Goal: Transaction & Acquisition: Book appointment/travel/reservation

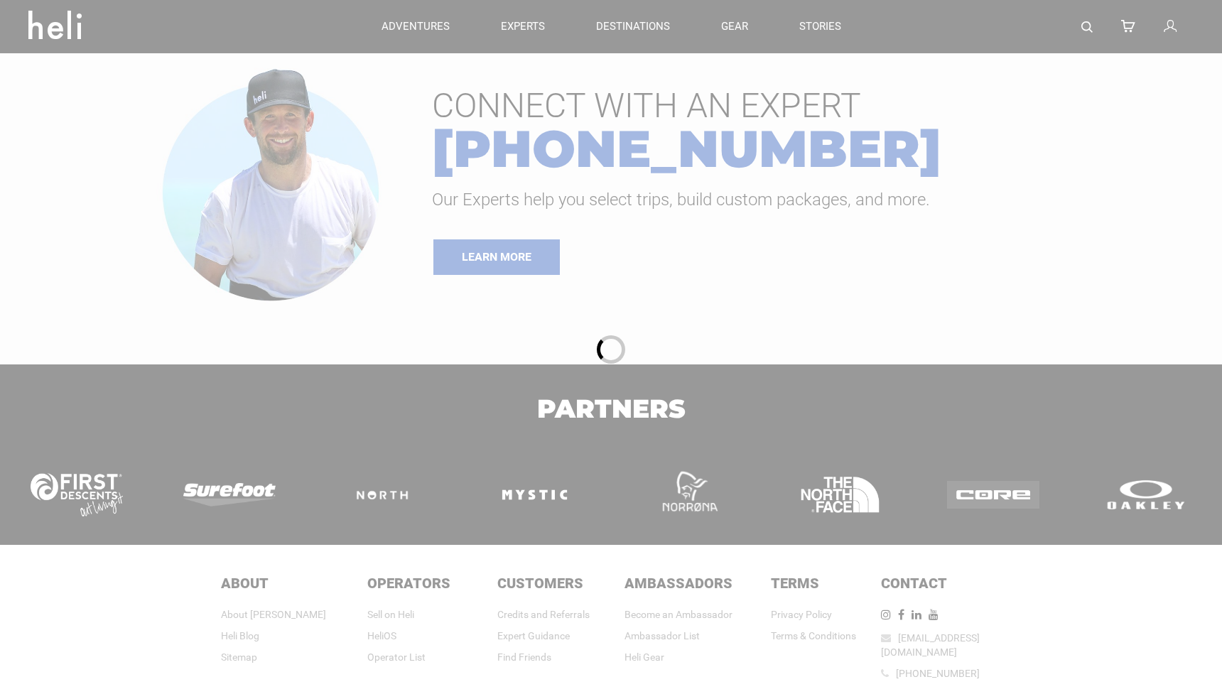
type input "Heli Skiing"
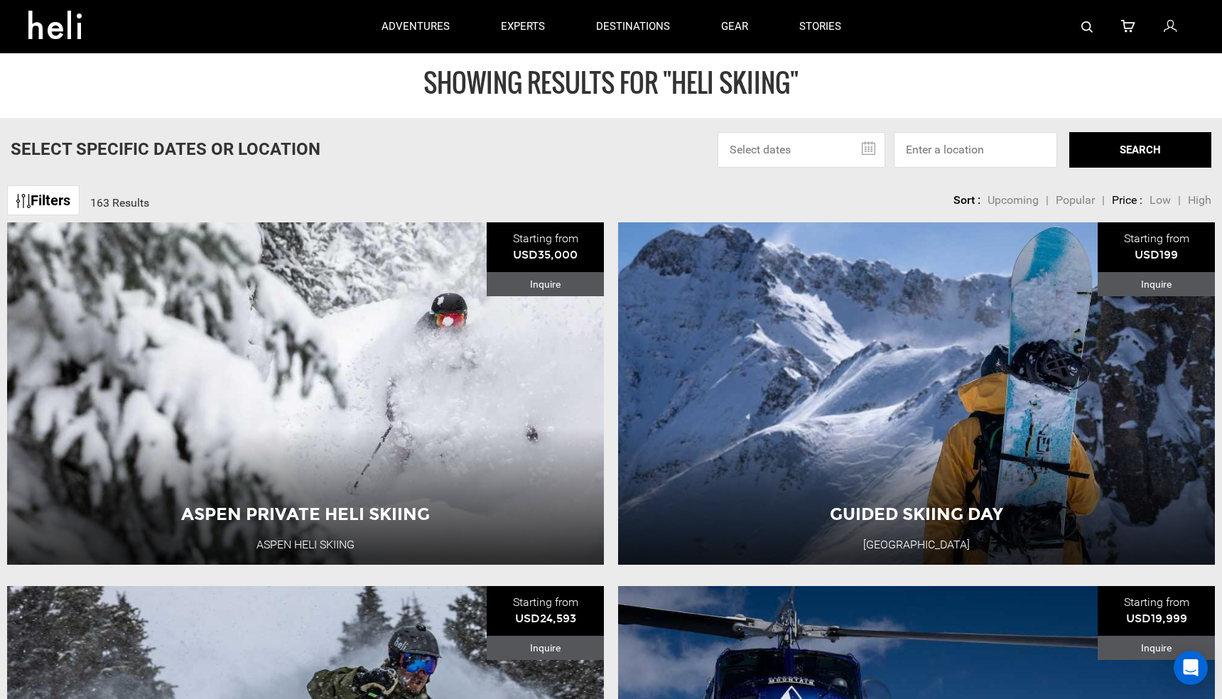
scroll to position [14, 0]
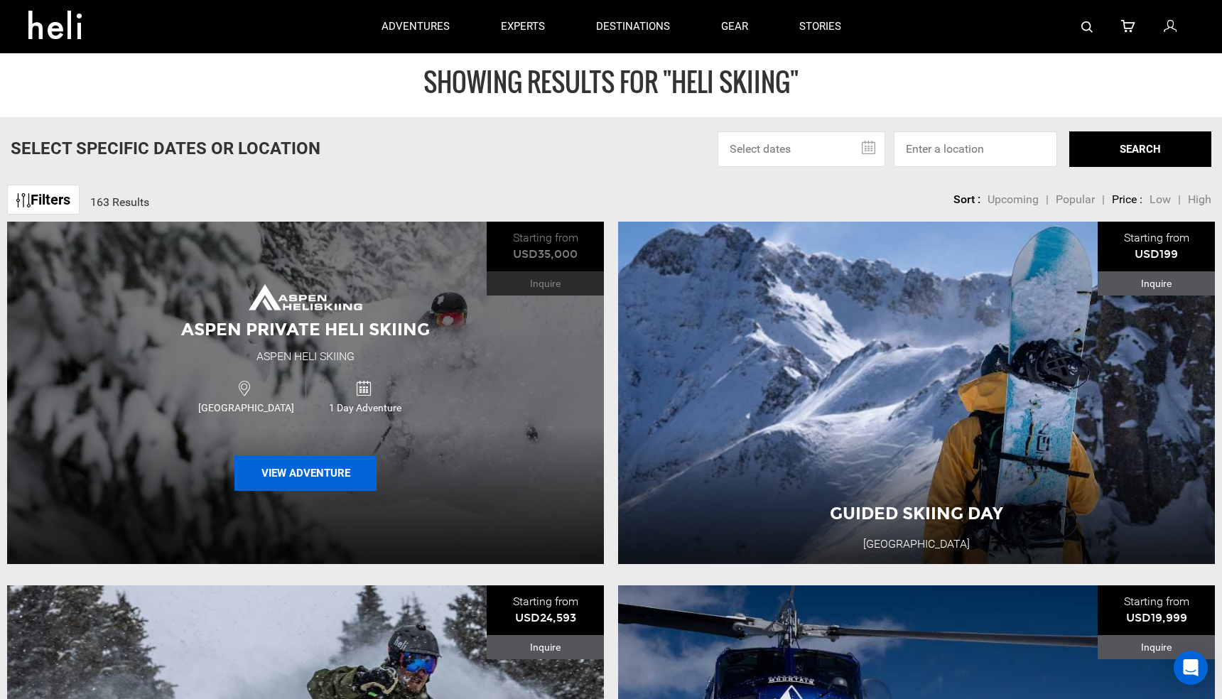
click at [310, 473] on button "View Adventure" at bounding box center [305, 473] width 142 height 36
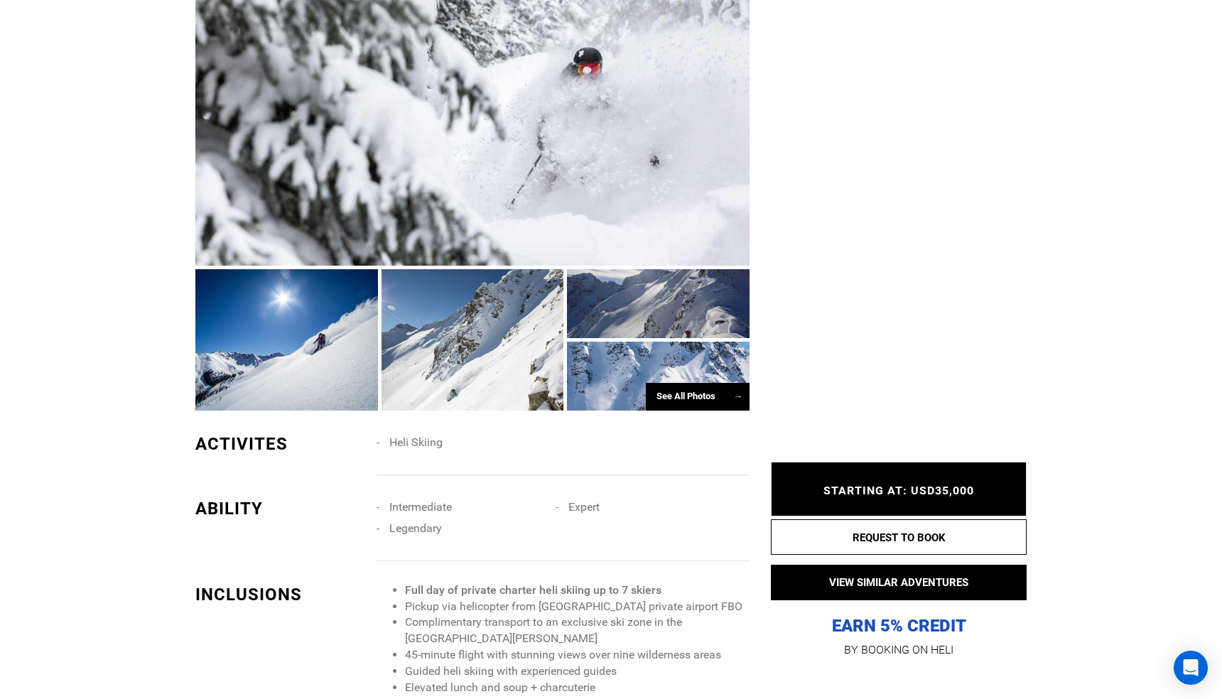
scroll to position [894, 0]
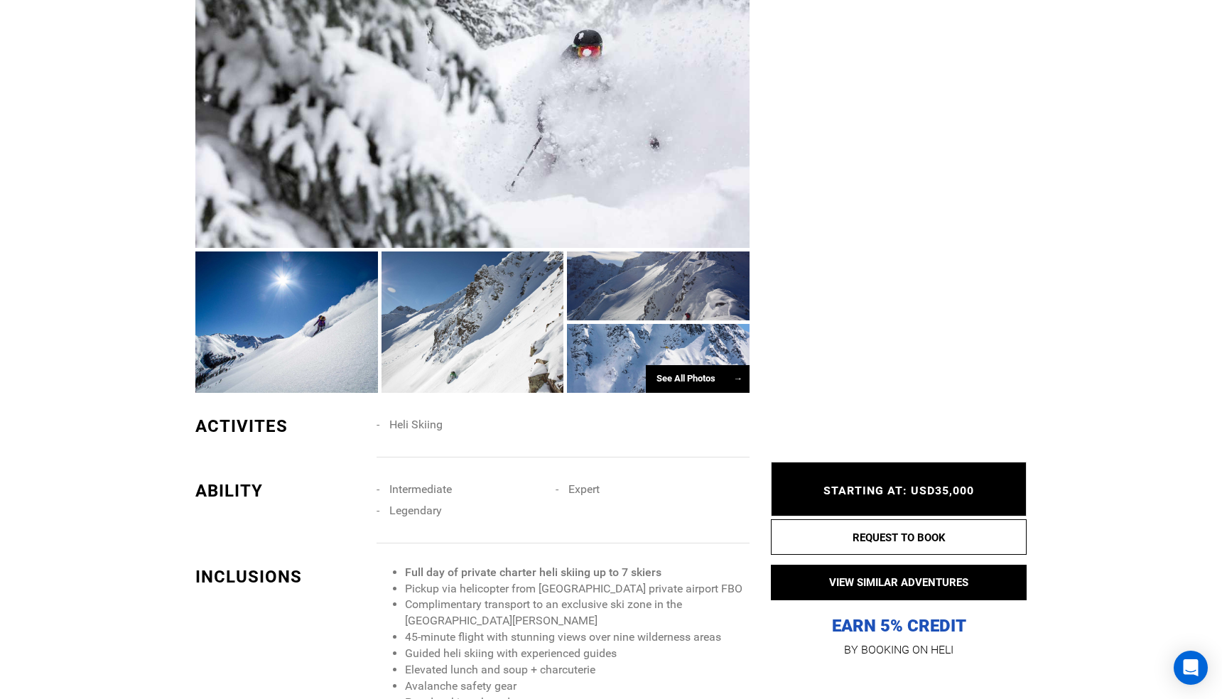
click at [688, 378] on div "See All Photos →" at bounding box center [698, 379] width 104 height 28
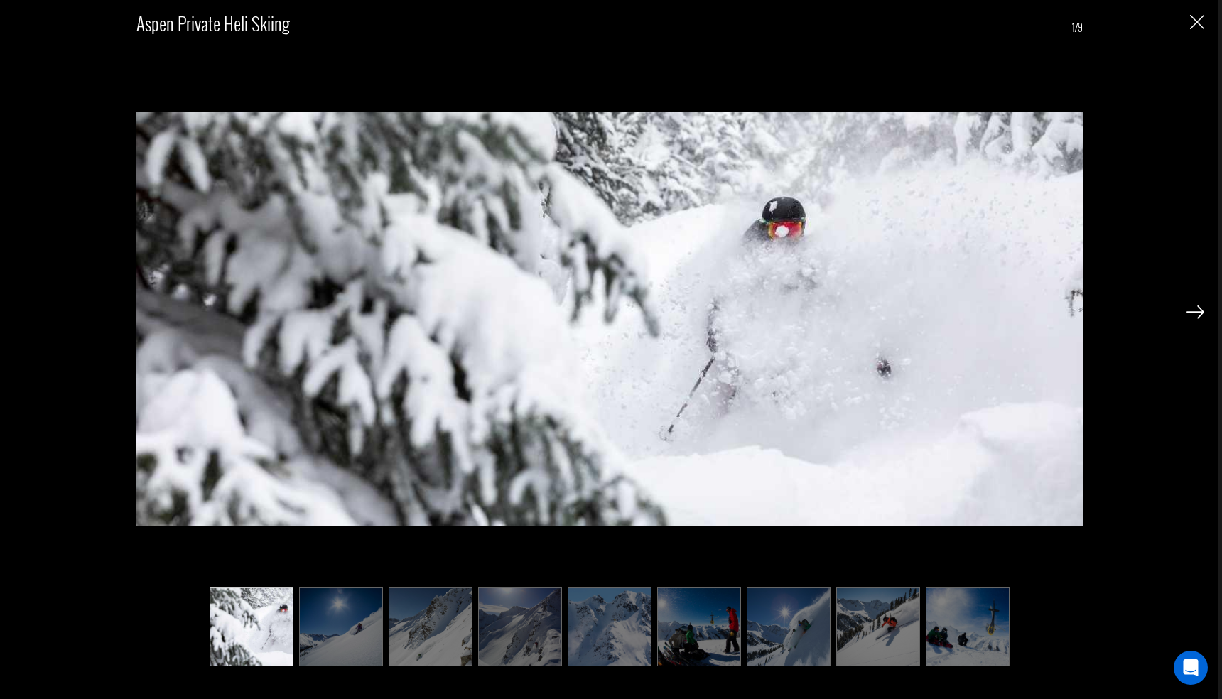
click at [1206, 312] on div "Aspen Private Heli Skiing 1/9" at bounding box center [609, 349] width 1218 height 699
click at [1191, 313] on img at bounding box center [1195, 311] width 18 height 13
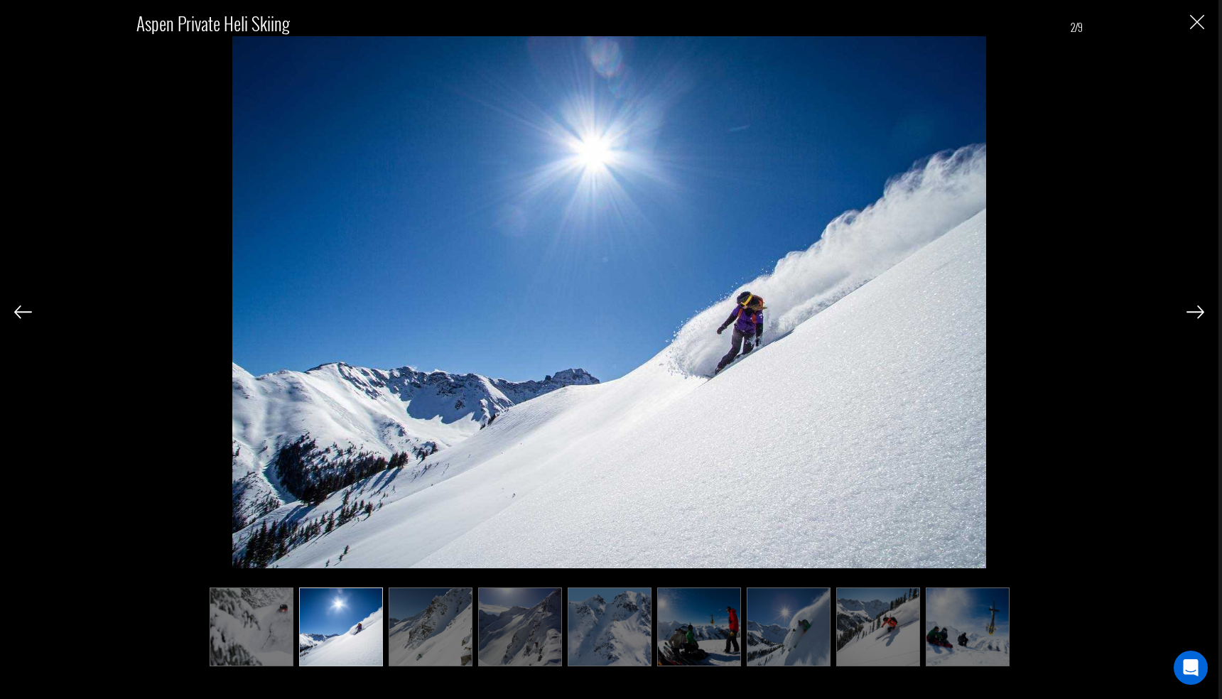
click at [1191, 311] on img at bounding box center [1195, 311] width 18 height 13
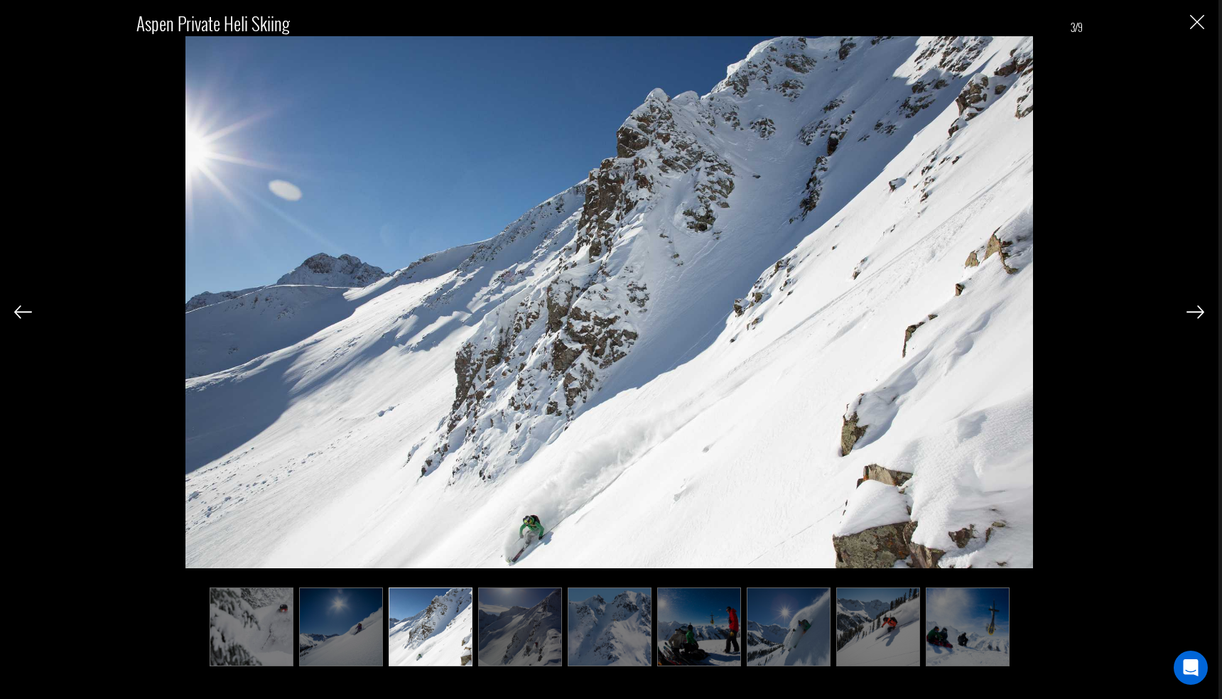
click at [1191, 311] on img at bounding box center [1195, 311] width 18 height 13
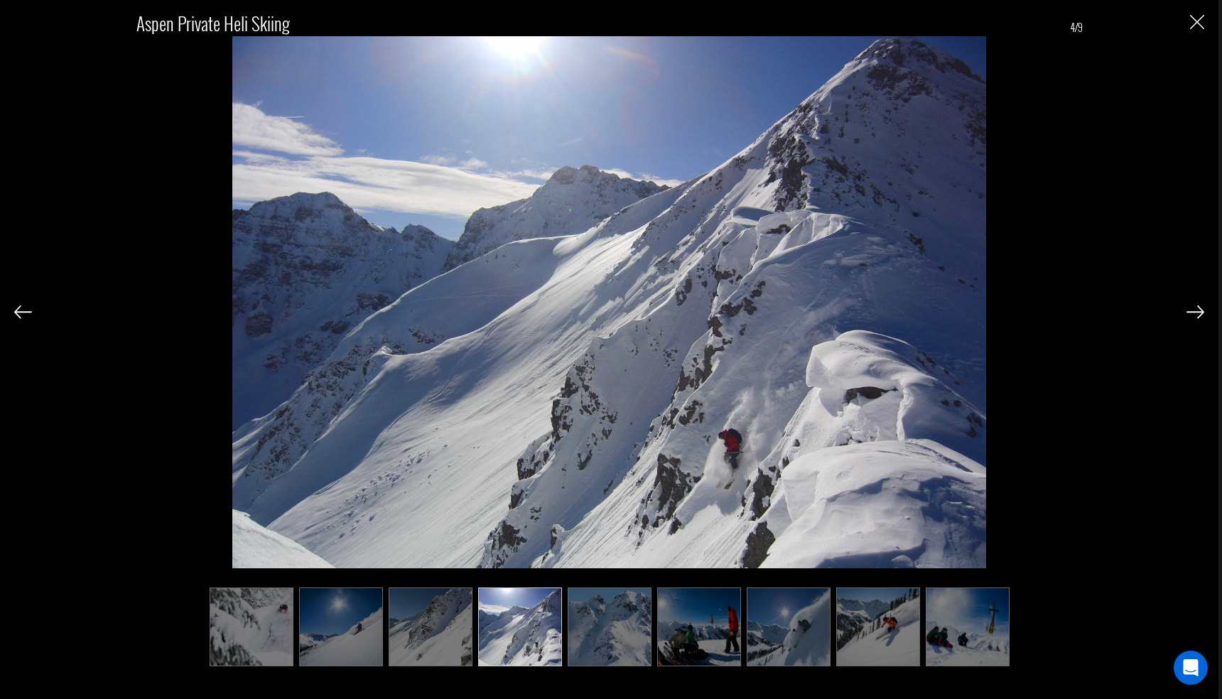
click at [1191, 311] on img at bounding box center [1195, 311] width 18 height 13
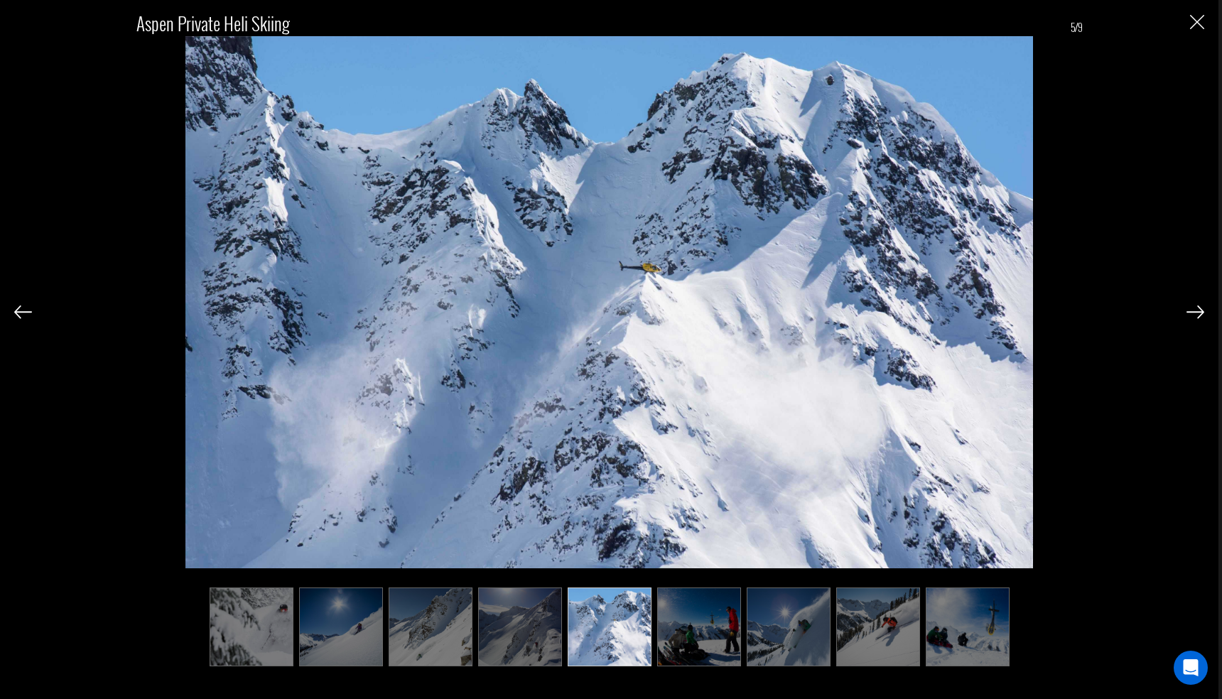
click at [1191, 311] on img at bounding box center [1195, 311] width 18 height 13
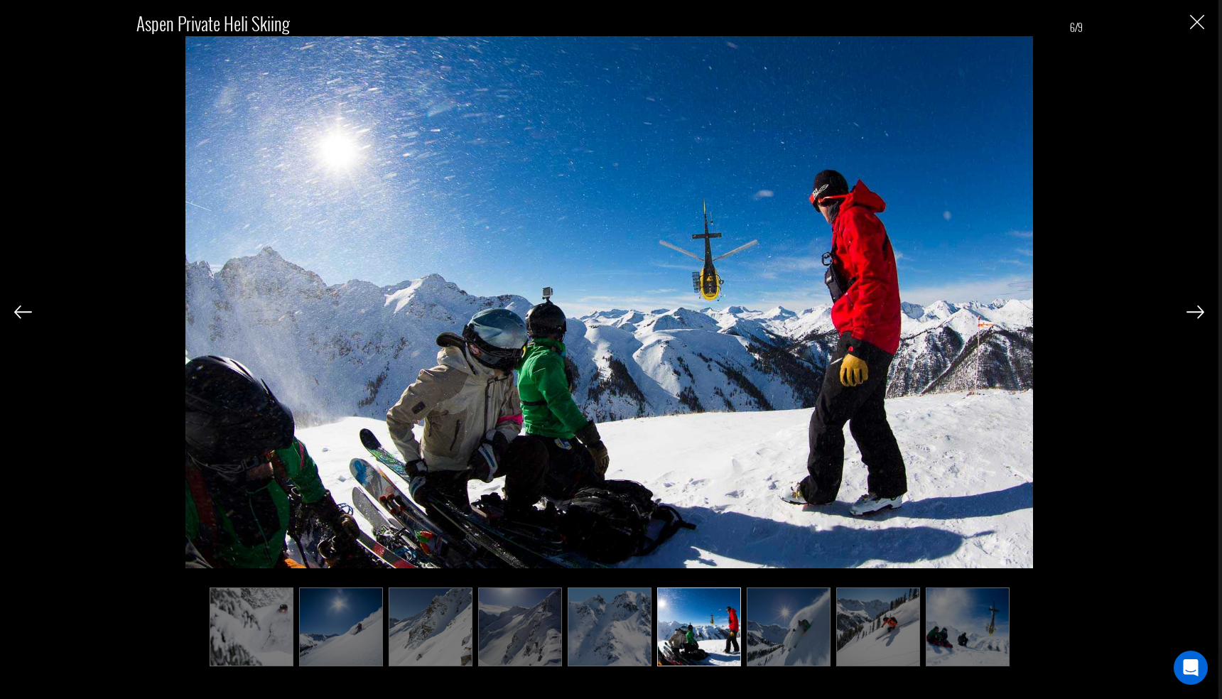
click at [1191, 311] on img at bounding box center [1195, 311] width 18 height 13
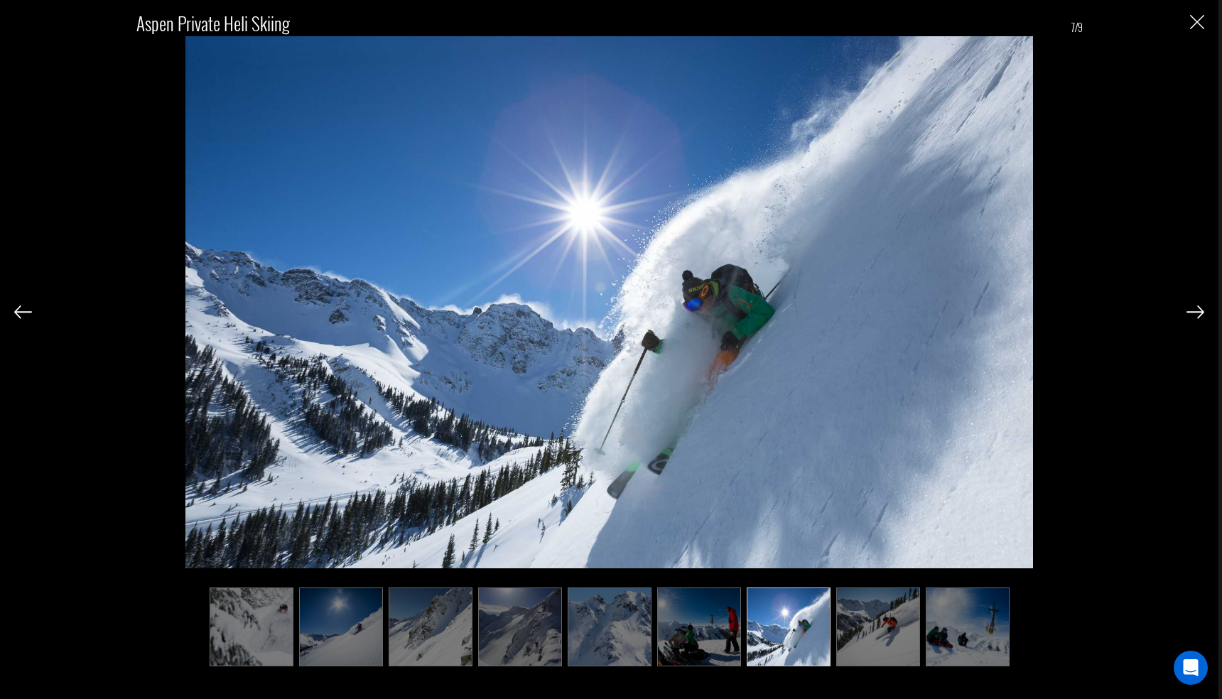
click at [1191, 311] on img at bounding box center [1195, 311] width 18 height 13
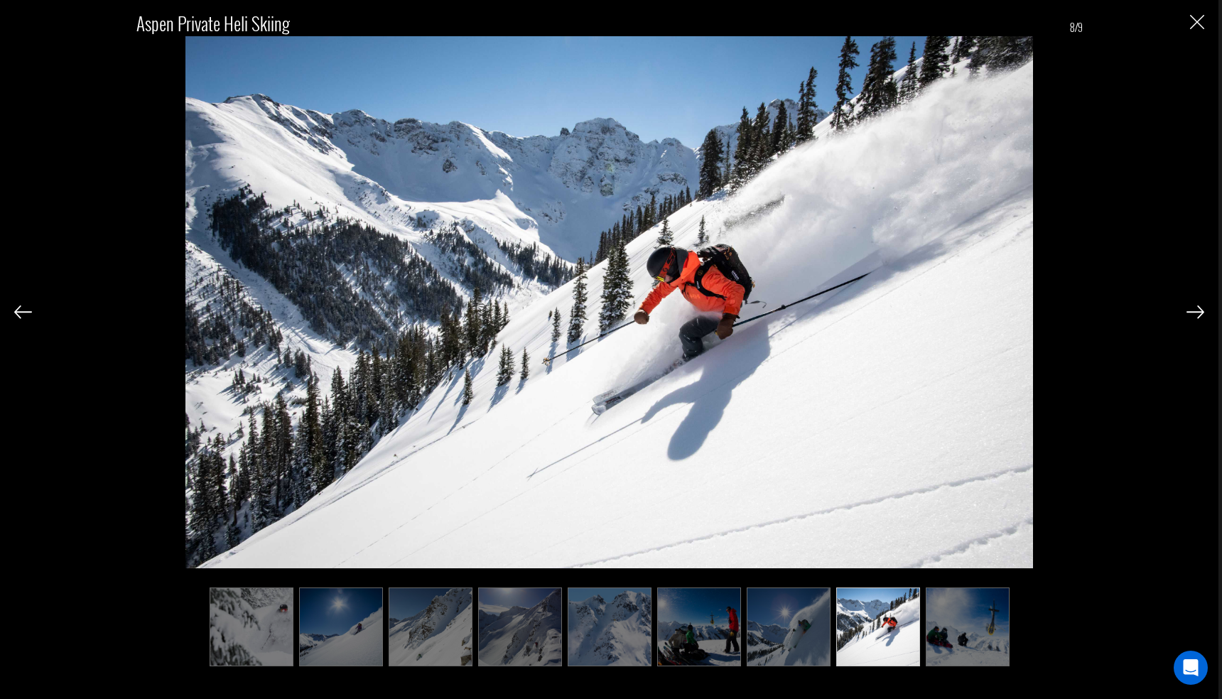
click at [1191, 311] on img at bounding box center [1195, 311] width 18 height 13
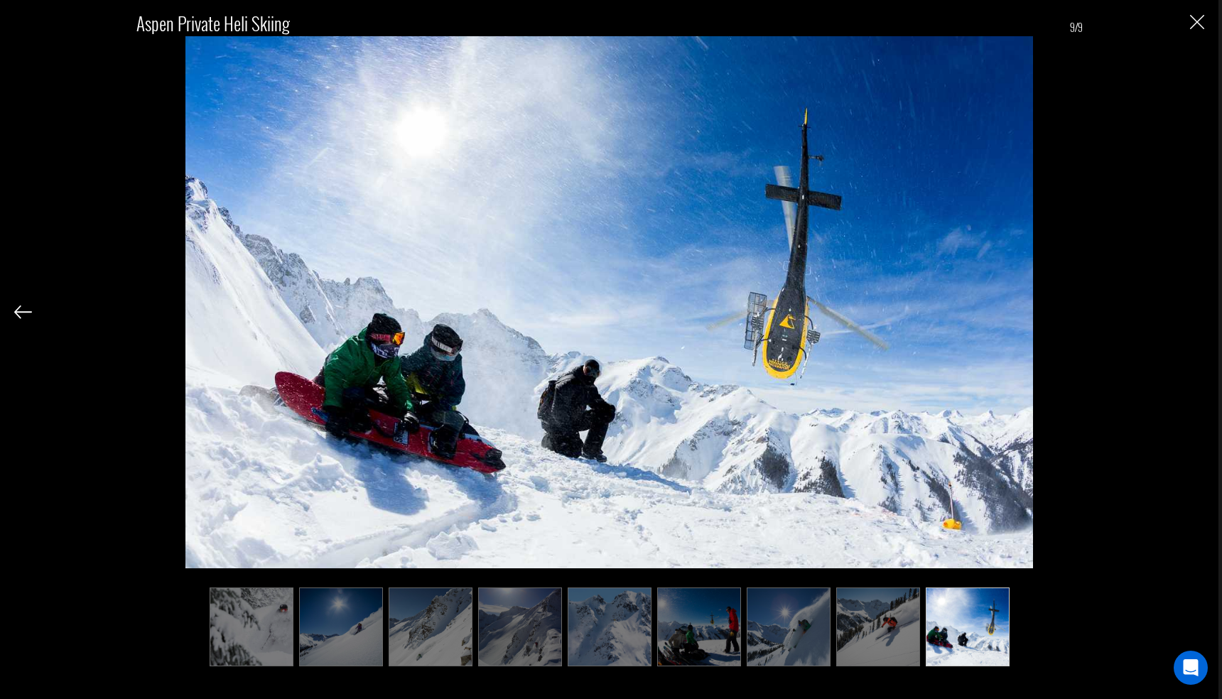
click at [1191, 311] on div "Aspen Private Heli Skiing 9/9" at bounding box center [609, 332] width 1190 height 664
click at [1199, 26] on img "Close" at bounding box center [1197, 22] width 14 height 14
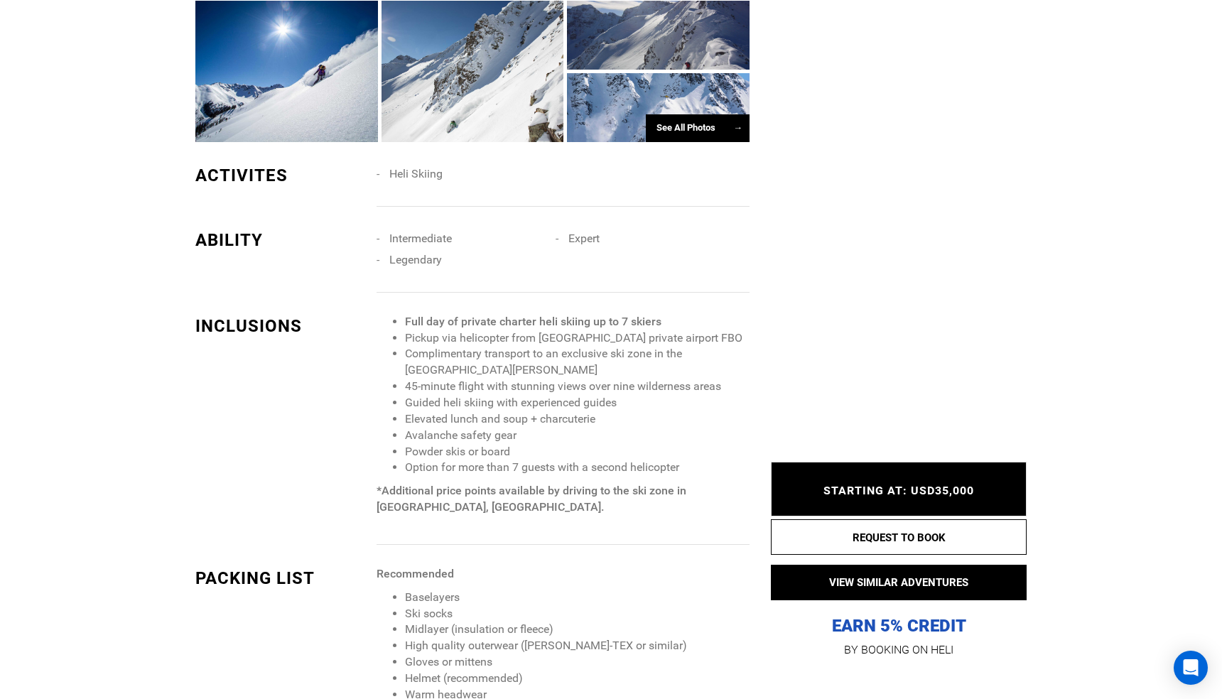
scroll to position [1147, 0]
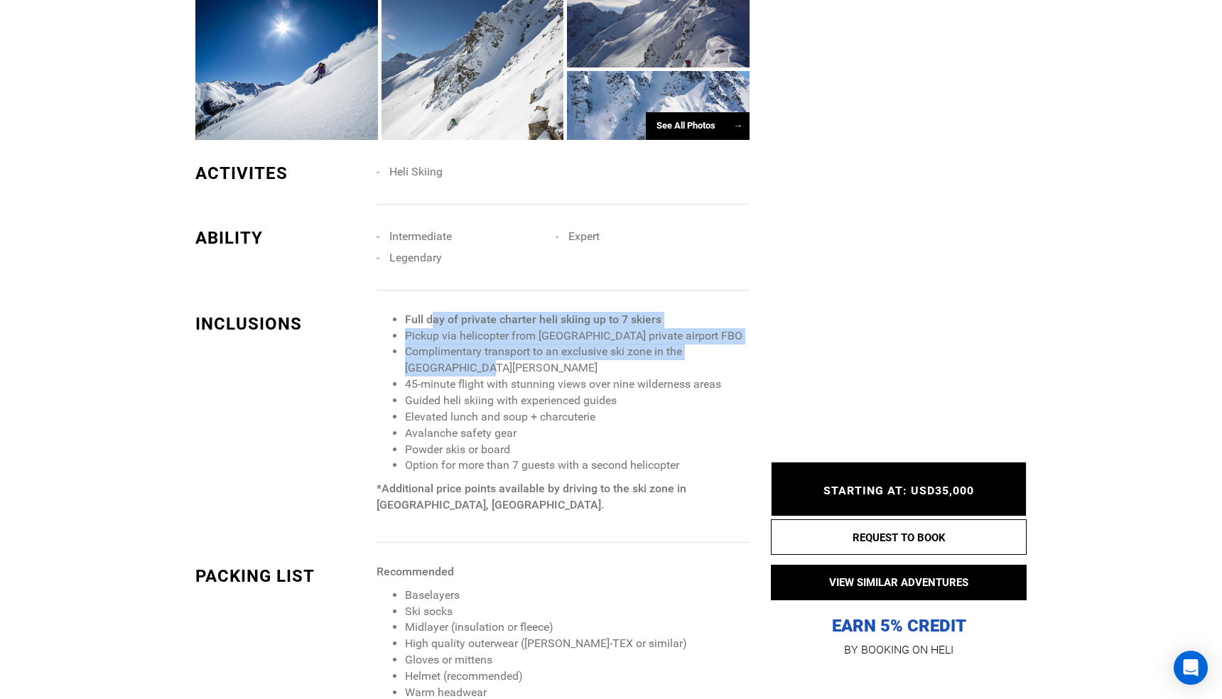
drag, startPoint x: 434, startPoint y: 323, endPoint x: 537, endPoint y: 362, distance: 109.9
click at [537, 361] on ul "Full day of private charter heli skiing up to 7 skiers Pickup via helicopter fr…" at bounding box center [563, 393] width 373 height 162
click at [571, 374] on li "Complimentary transport to an exclusive ski zone in the [GEOGRAPHIC_DATA][PERSO…" at bounding box center [577, 360] width 345 height 33
drag, startPoint x: 446, startPoint y: 333, endPoint x: 538, endPoint y: 373, distance: 99.9
click at [538, 373] on ul "Full day of private charter heli skiing up to 7 skiers Pickup via helicopter fr…" at bounding box center [563, 393] width 373 height 162
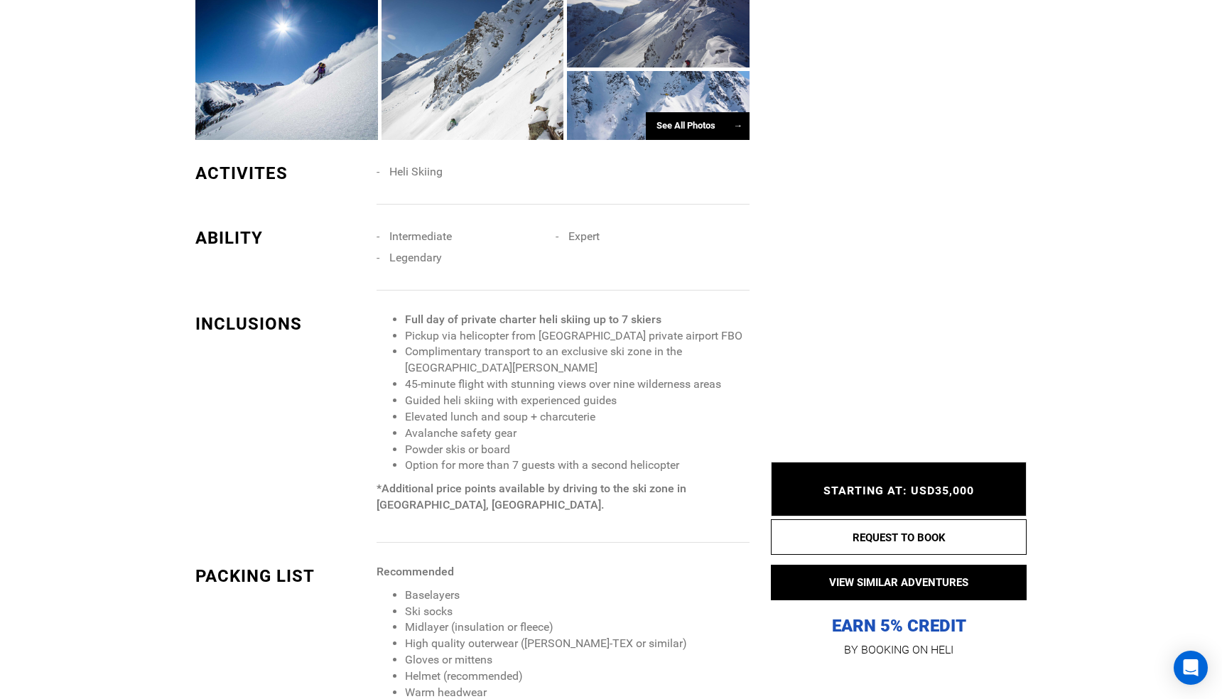
click at [578, 373] on li "Complimentary transport to an exclusive ski zone in the [GEOGRAPHIC_DATA][PERSO…" at bounding box center [577, 360] width 345 height 33
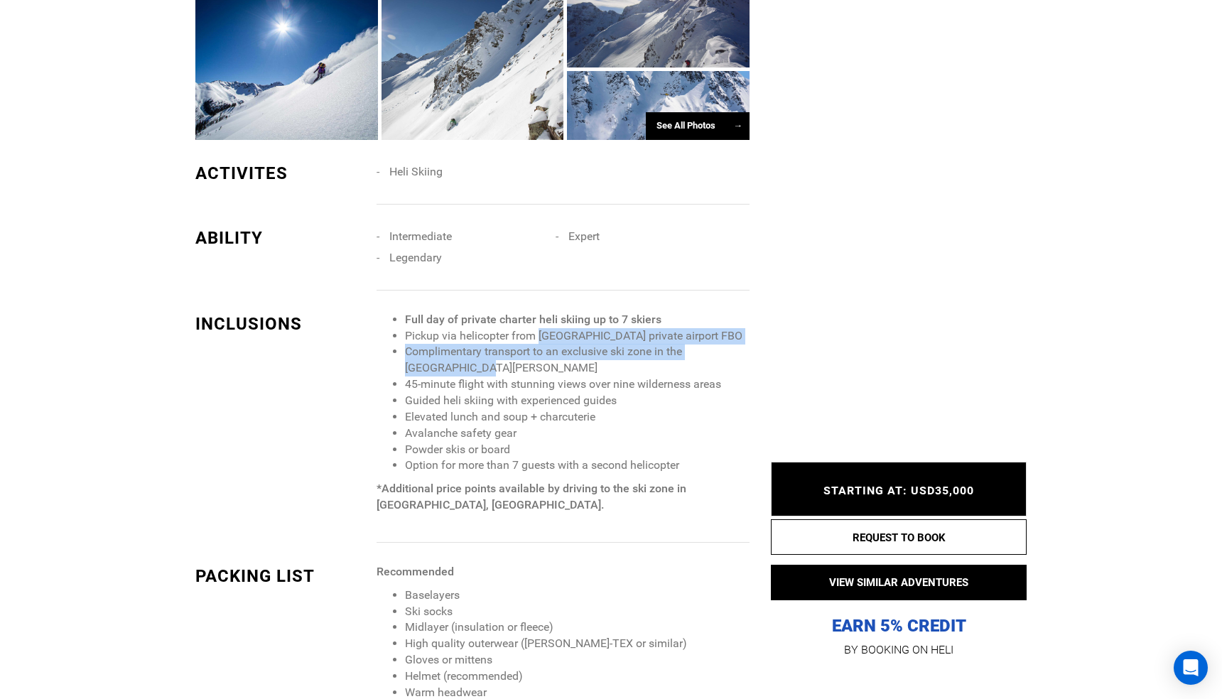
drag, startPoint x: 540, startPoint y: 332, endPoint x: 609, endPoint y: 374, distance: 80.7
click at [609, 374] on ul "Full day of private charter heli skiing up to 7 skiers Pickup via helicopter fr…" at bounding box center [563, 393] width 373 height 162
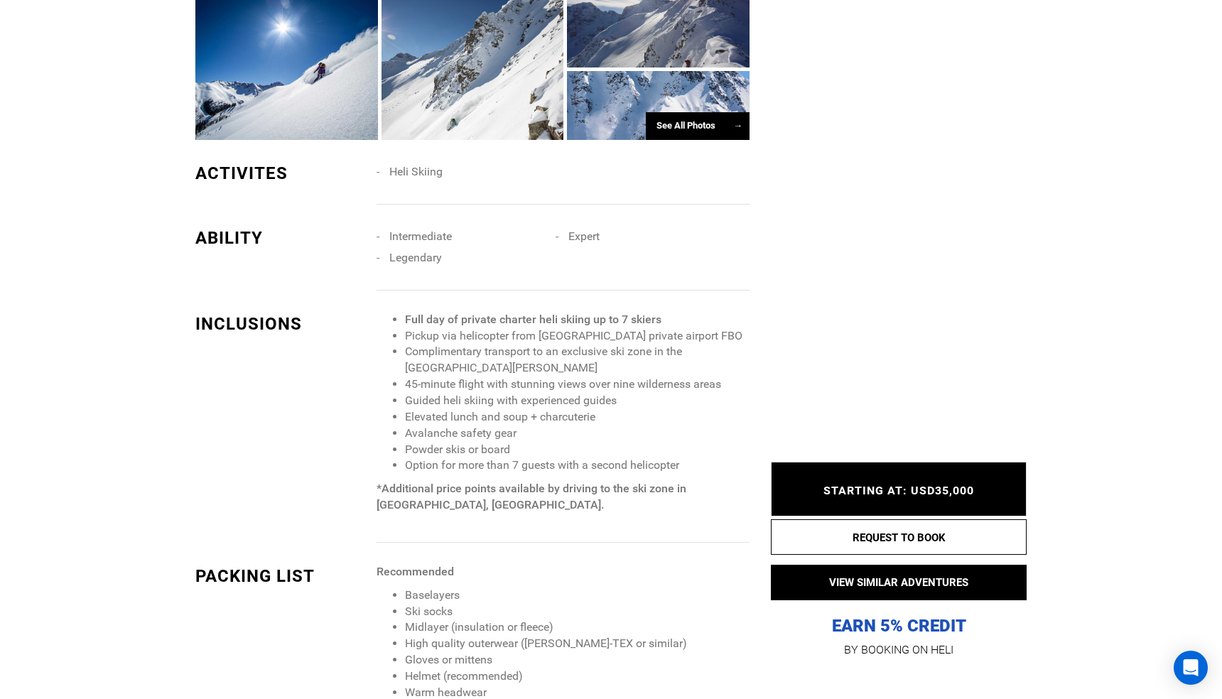
click at [654, 394] on li "Guided heli skiing with experienced guides" at bounding box center [577, 401] width 345 height 16
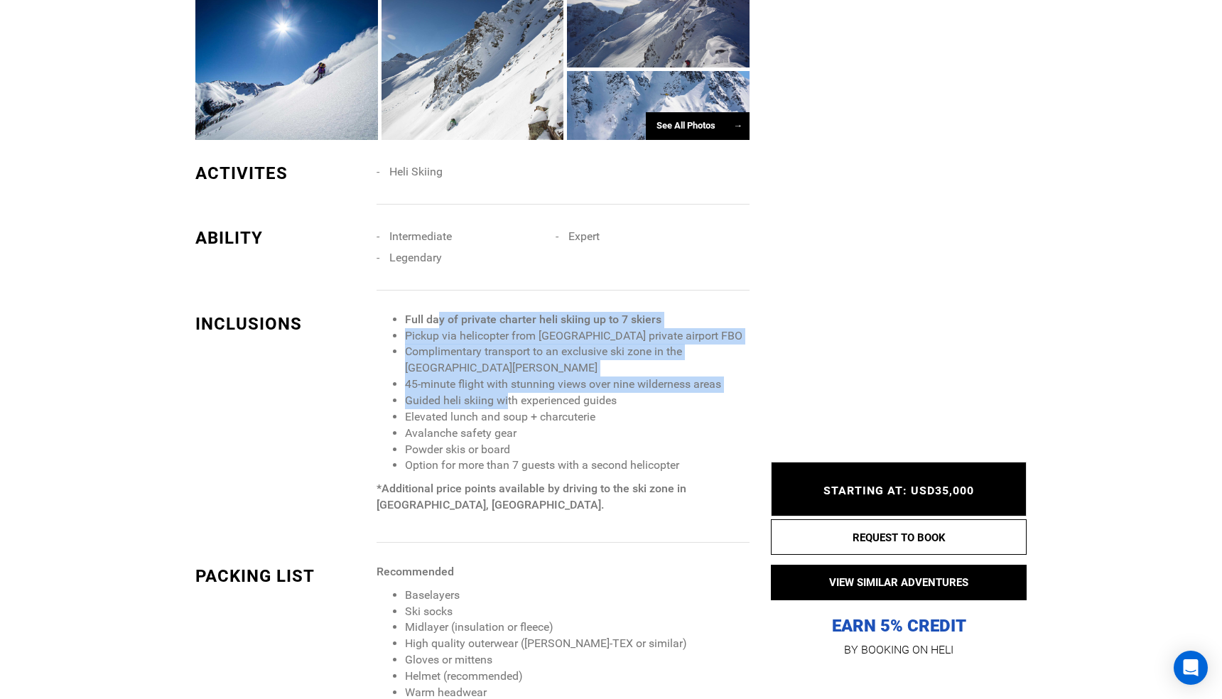
drag, startPoint x: 440, startPoint y: 323, endPoint x: 509, endPoint y: 405, distance: 107.4
click at [509, 403] on ul "Full day of private charter heli skiing up to 7 skiers Pickup via helicopter fr…" at bounding box center [563, 393] width 373 height 162
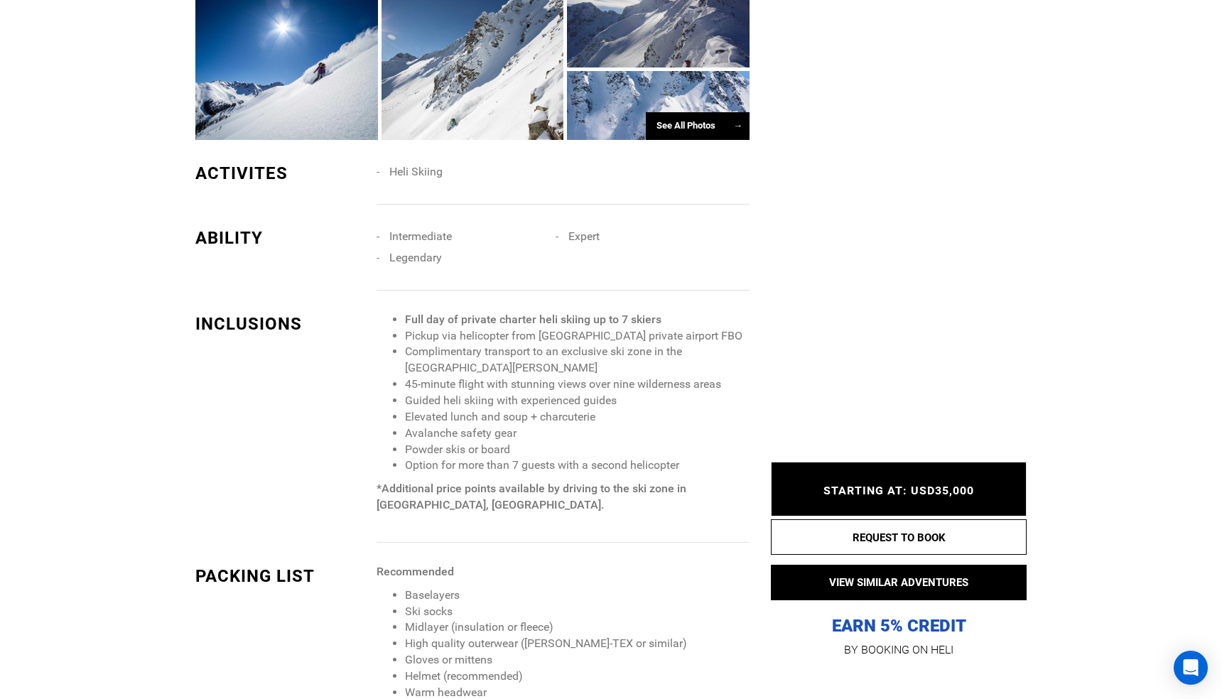
click at [580, 436] on li "Avalanche safety gear" at bounding box center [577, 434] width 345 height 16
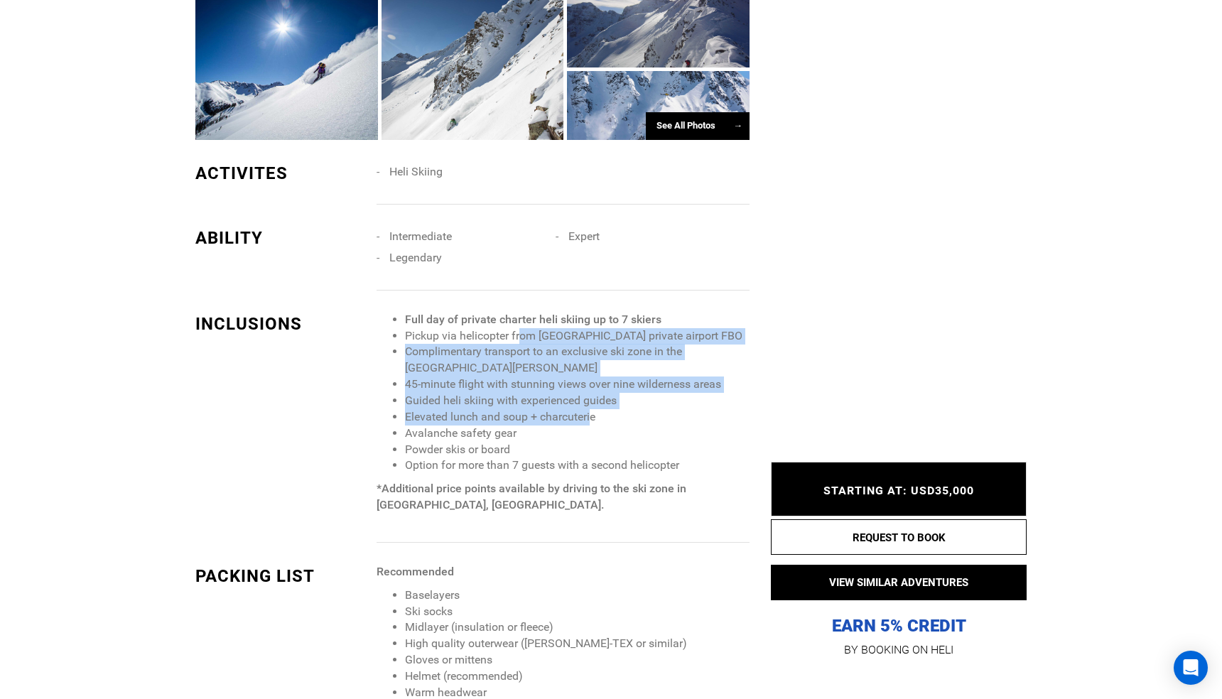
drag, startPoint x: 520, startPoint y: 335, endPoint x: 593, endPoint y: 421, distance: 111.9
click at [593, 420] on ul "Full day of private charter heli skiing up to 7 skiers Pickup via helicopter fr…" at bounding box center [563, 393] width 373 height 162
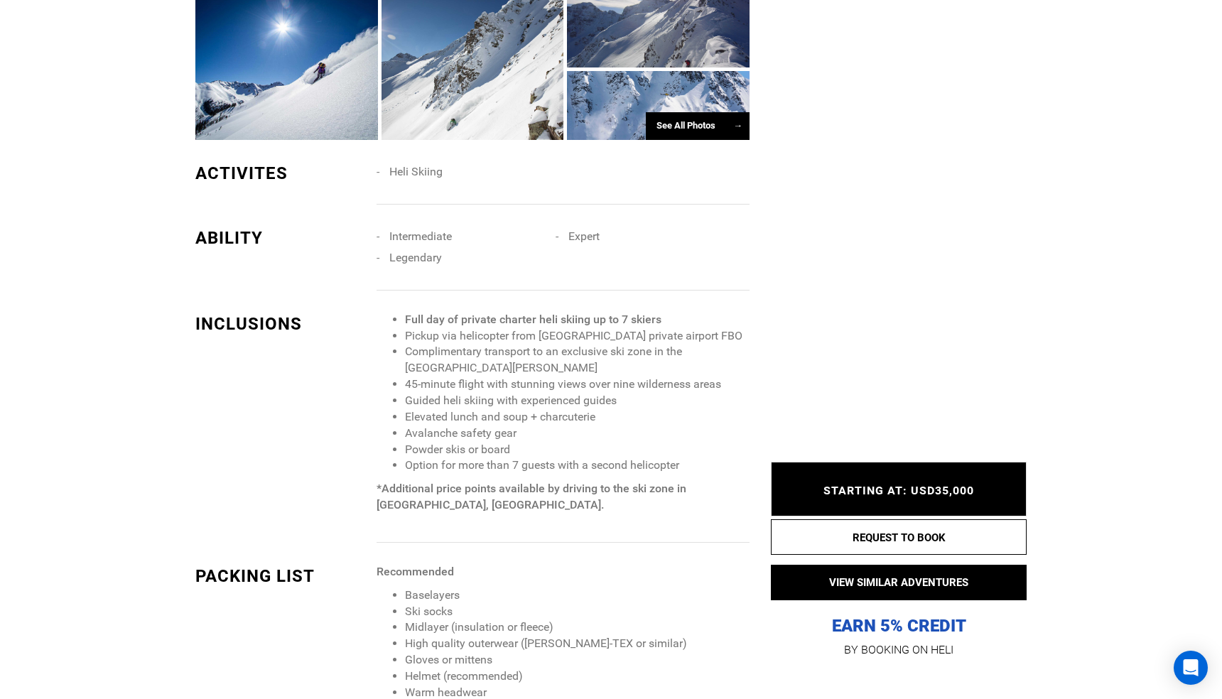
click at [643, 424] on li "Elevated lunch and soup + charcuterie" at bounding box center [577, 417] width 345 height 16
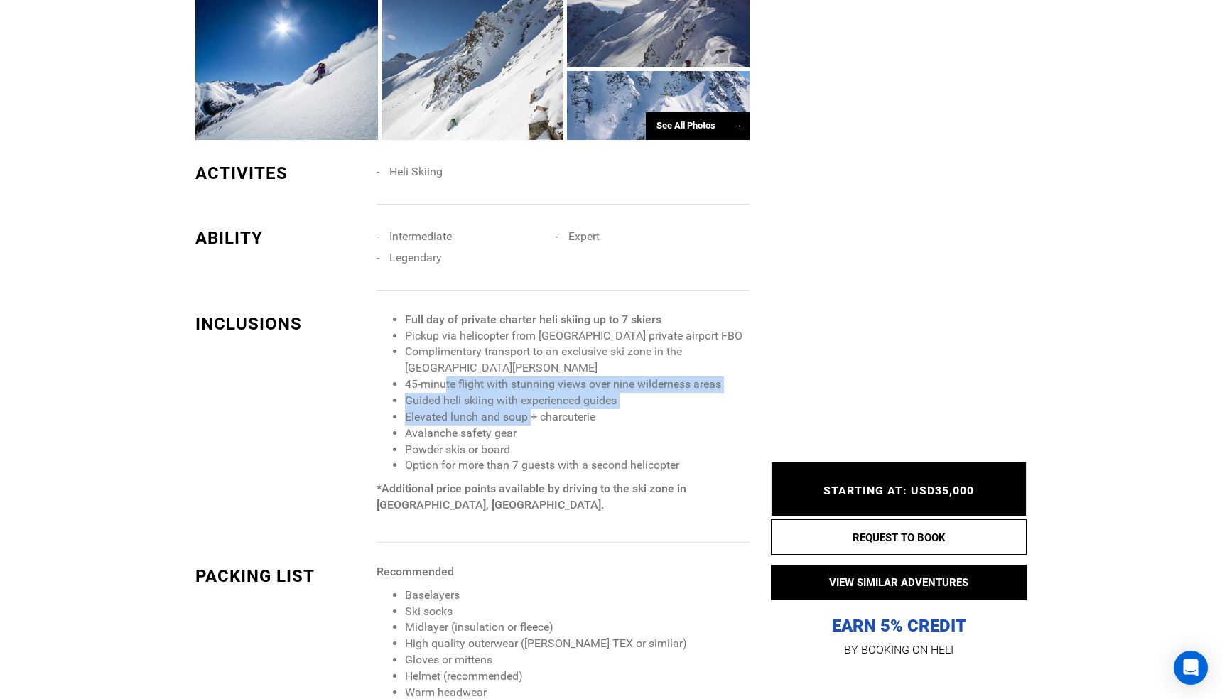
drag, startPoint x: 446, startPoint y: 384, endPoint x: 531, endPoint y: 418, distance: 91.6
click at [531, 417] on ul "Full day of private charter heli skiing up to 7 skiers Pickup via helicopter fr…" at bounding box center [563, 393] width 373 height 162
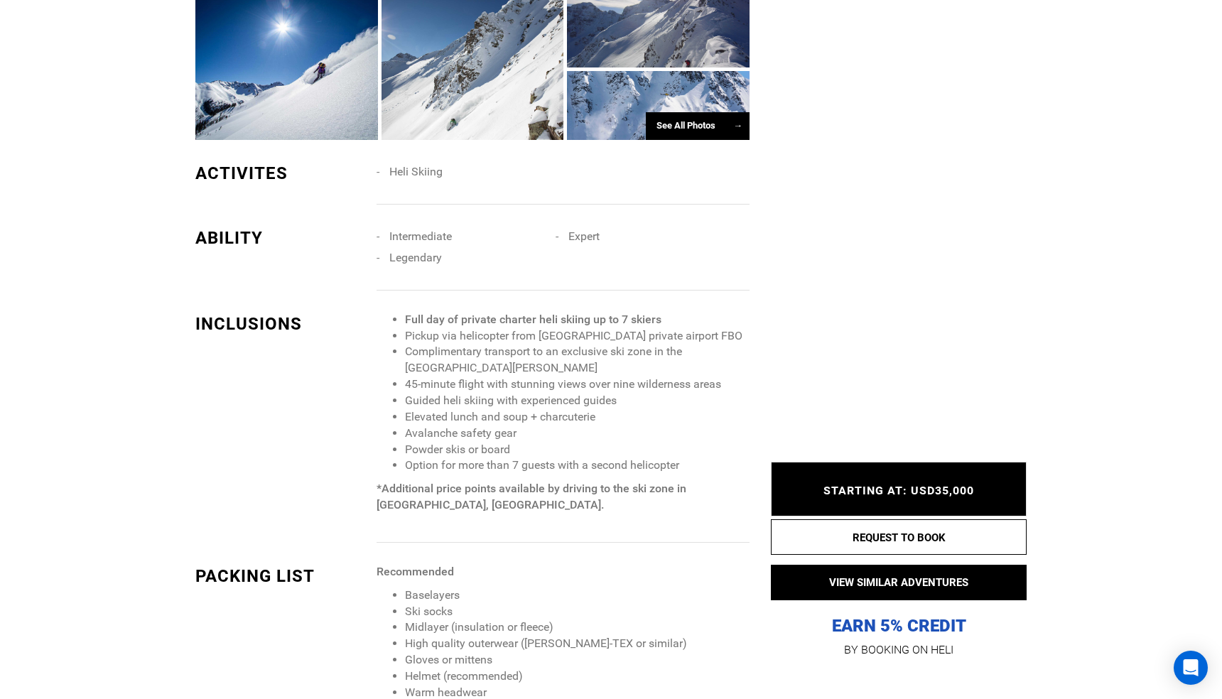
click at [595, 434] on li "Avalanche safety gear" at bounding box center [577, 434] width 345 height 16
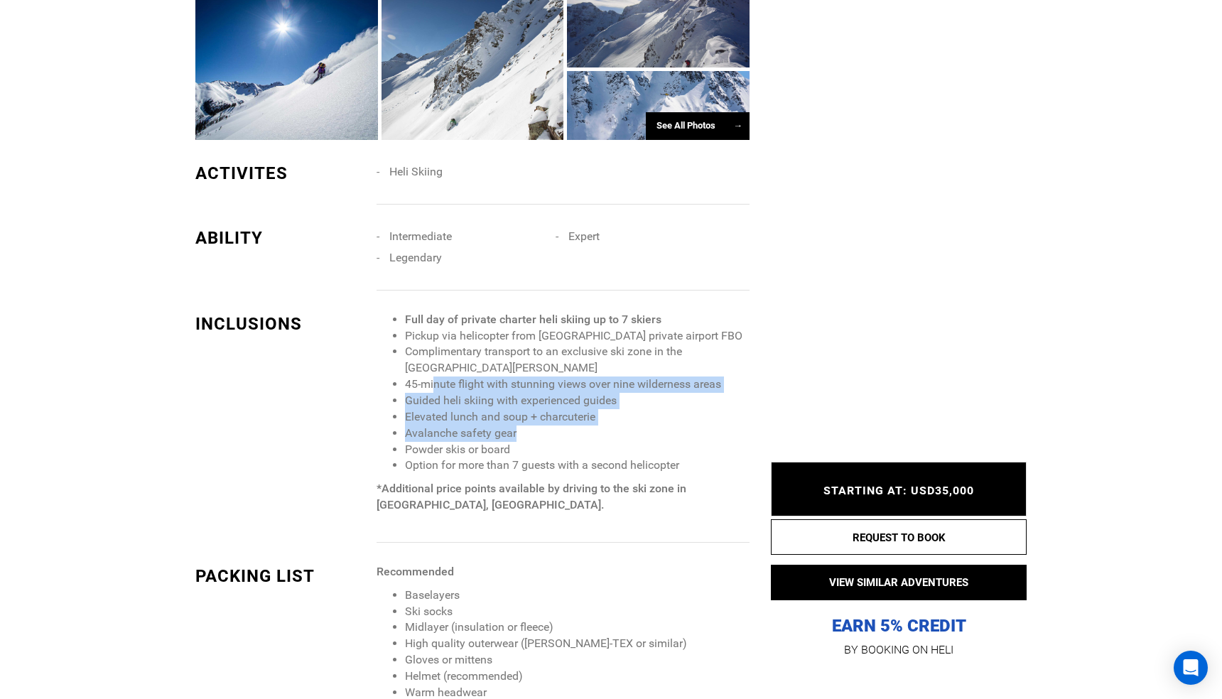
drag, startPoint x: 434, startPoint y: 386, endPoint x: 529, endPoint y: 445, distance: 112.0
click at [529, 443] on ul "Full day of private charter heli skiing up to 7 skiers Pickup via helicopter fr…" at bounding box center [563, 393] width 373 height 162
click at [560, 443] on li "Powder skis or board" at bounding box center [577, 450] width 345 height 16
drag, startPoint x: 471, startPoint y: 389, endPoint x: 567, endPoint y: 452, distance: 114.9
click at [566, 451] on ul "Full day of private charter heli skiing up to 7 skiers Pickup via helicopter fr…" at bounding box center [563, 393] width 373 height 162
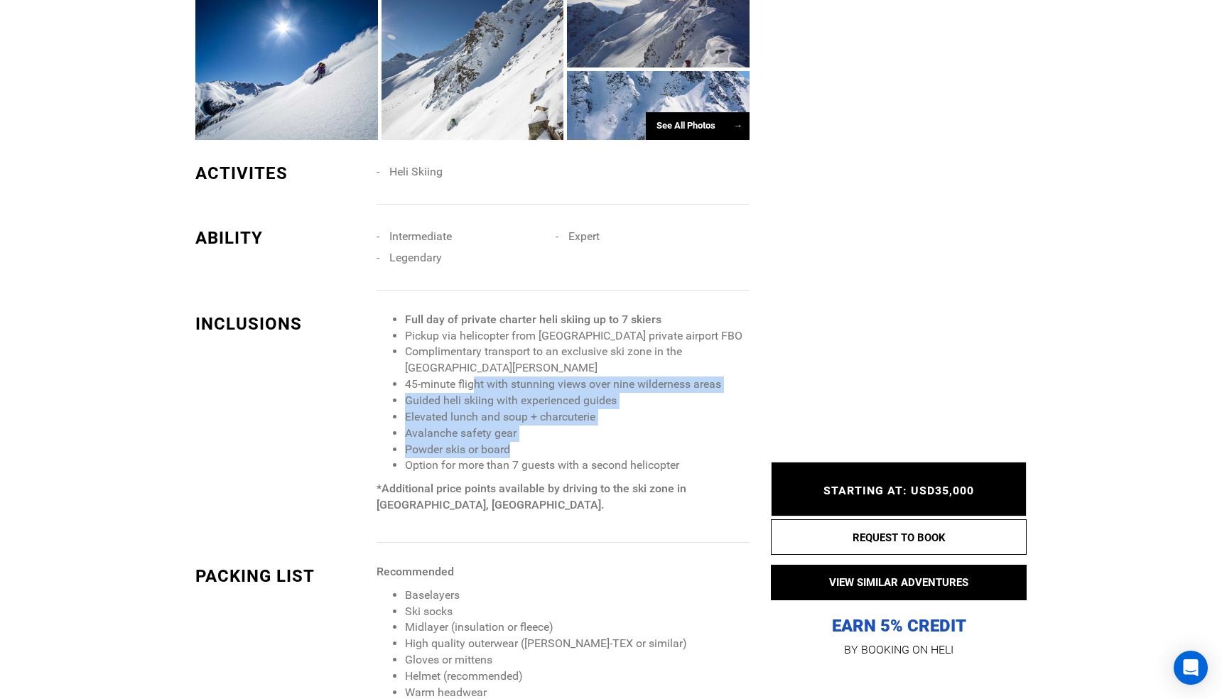
click at [568, 437] on li "Avalanche safety gear" at bounding box center [577, 434] width 345 height 16
drag, startPoint x: 437, startPoint y: 390, endPoint x: 487, endPoint y: 428, distance: 62.4
click at [487, 427] on ul "Full day of private charter heli skiing up to 7 skiers Pickup via helicopter fr…" at bounding box center [563, 393] width 373 height 162
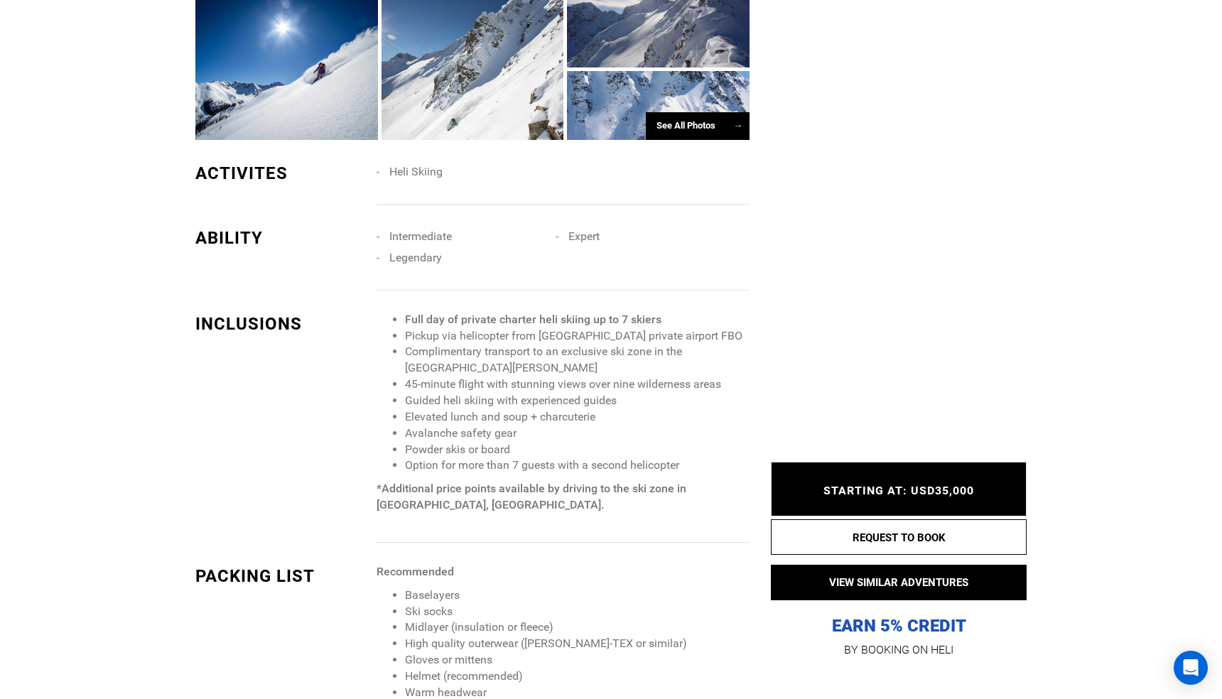
click at [543, 444] on li "Powder skis or board" at bounding box center [577, 450] width 345 height 16
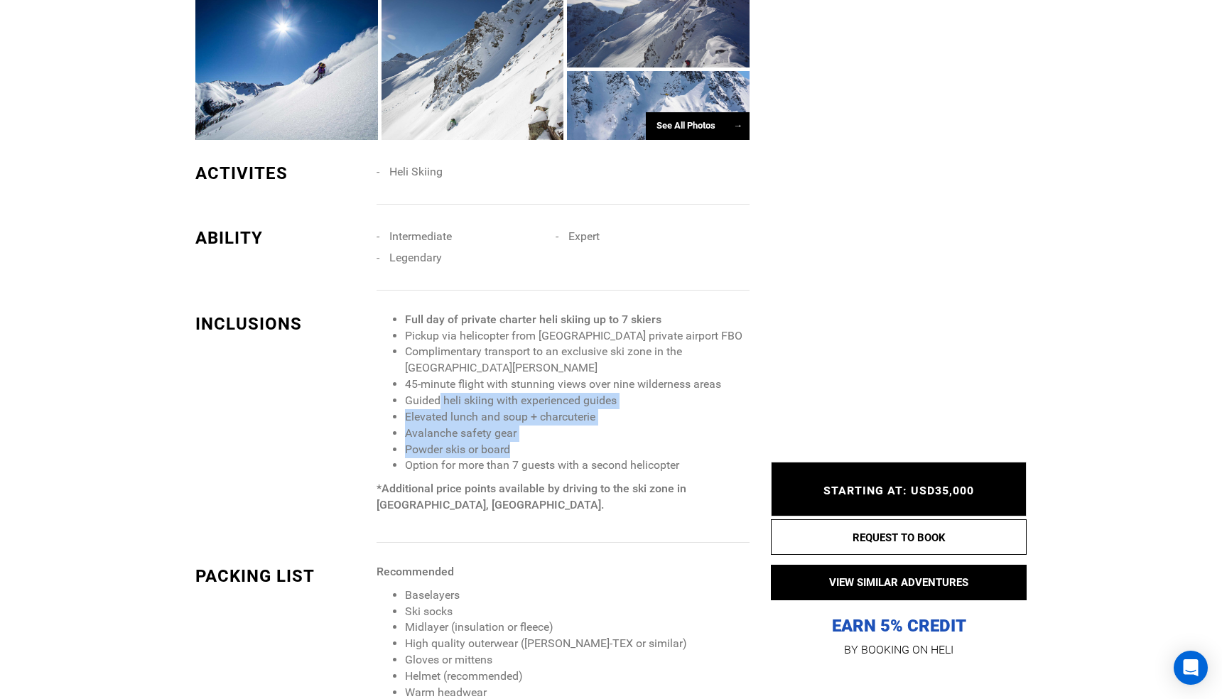
drag, startPoint x: 438, startPoint y: 396, endPoint x: 530, endPoint y: 447, distance: 105.0
click at [529, 446] on ul "Full day of private charter heli skiing up to 7 skiers Pickup via helicopter fr…" at bounding box center [563, 393] width 373 height 162
click at [555, 450] on li "Powder skis or board" at bounding box center [577, 450] width 345 height 16
drag, startPoint x: 450, startPoint y: 399, endPoint x: 551, endPoint y: 464, distance: 120.4
click at [551, 464] on ul "Full day of private charter heli skiing up to 7 skiers Pickup via helicopter fr…" at bounding box center [563, 393] width 373 height 162
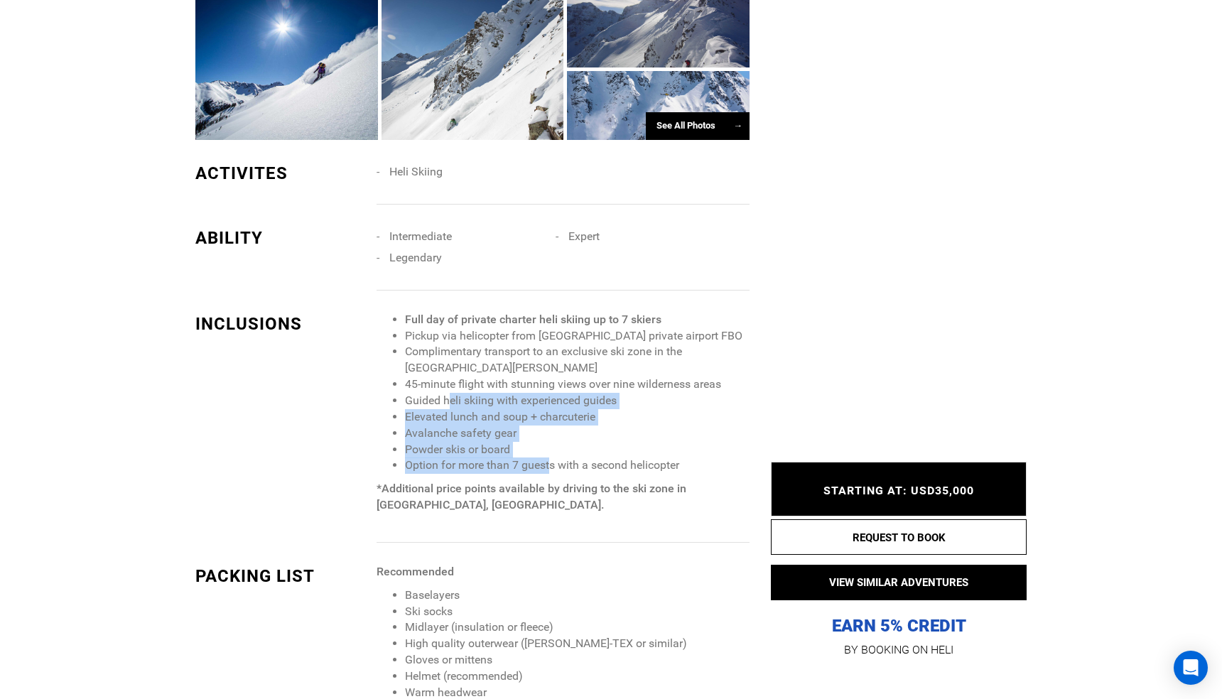
click at [561, 440] on li "Avalanche safety gear" at bounding box center [577, 434] width 345 height 16
drag, startPoint x: 459, startPoint y: 412, endPoint x: 517, endPoint y: 450, distance: 69.4
click at [517, 450] on ul "Full day of private charter heli skiing up to 7 skiers Pickup via helicopter fr…" at bounding box center [563, 393] width 373 height 162
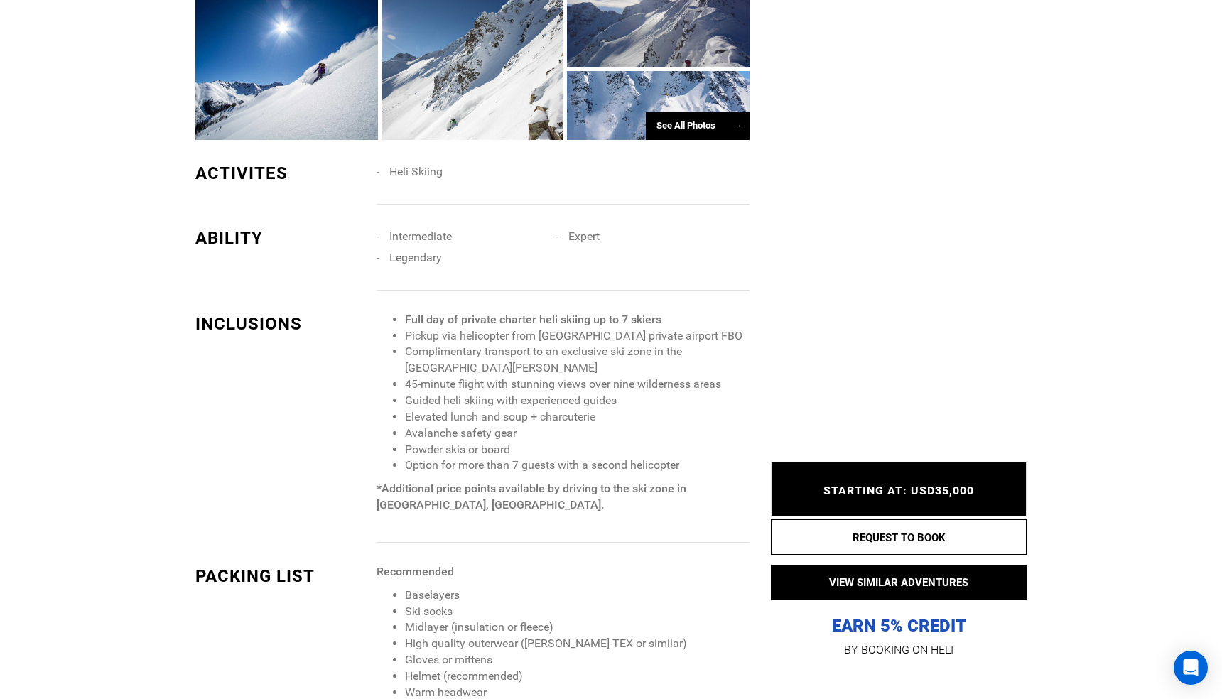
click at [603, 442] on li "Powder skis or board" at bounding box center [577, 450] width 345 height 16
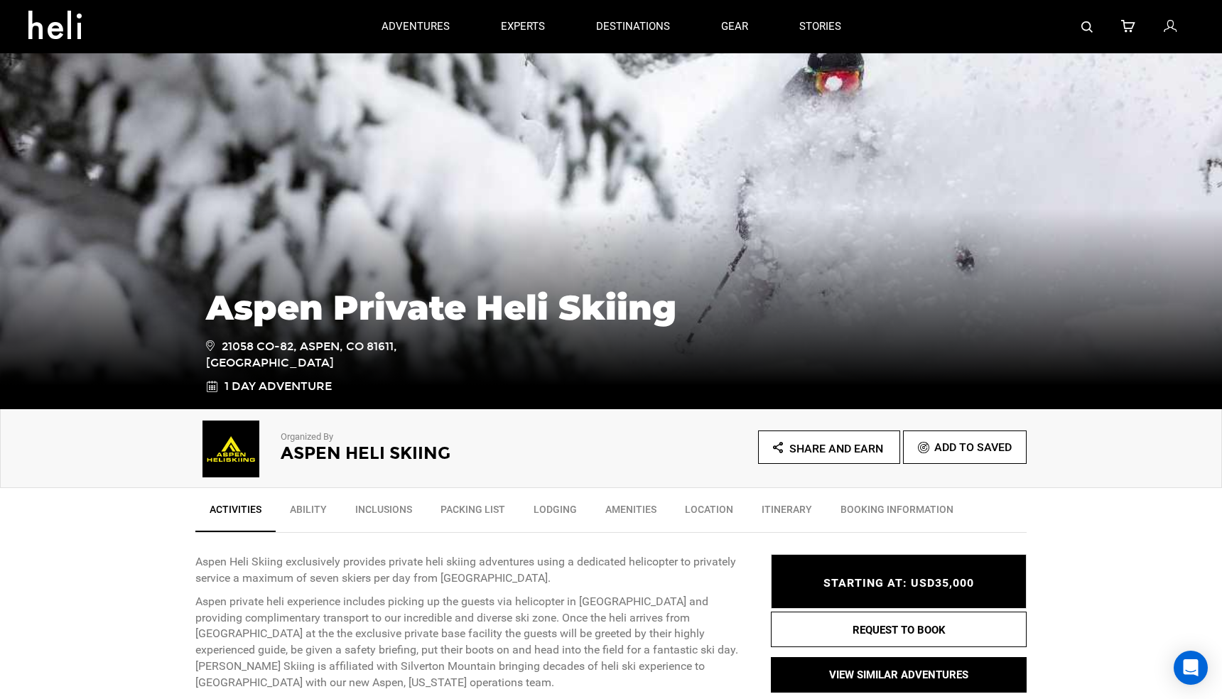
scroll to position [0, 0]
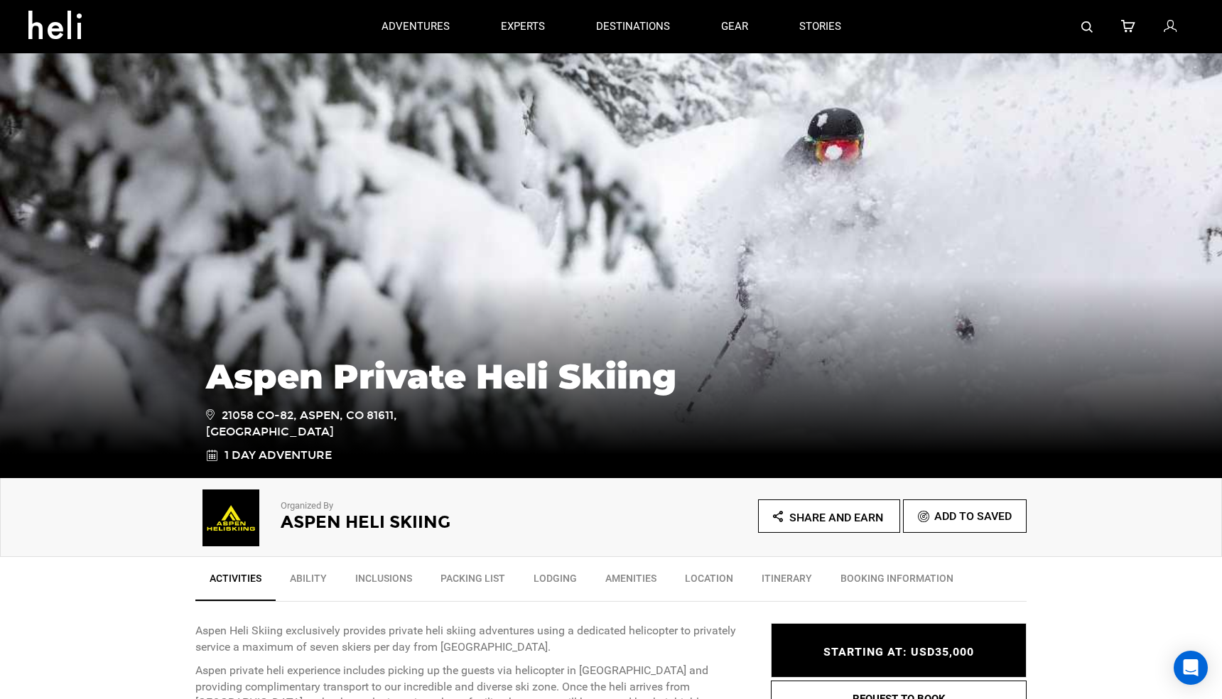
type input "Heli Skiing"
